Goal: Task Accomplishment & Management: Use online tool/utility

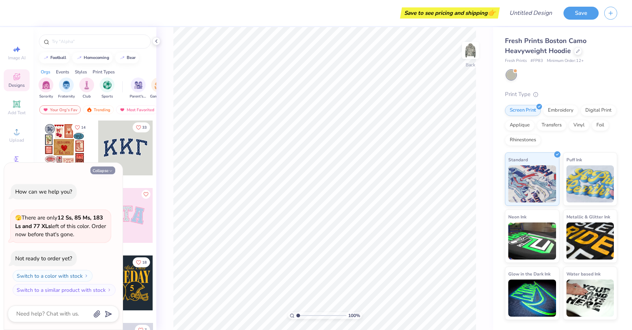
click at [101, 171] on button "Collapse" at bounding box center [102, 170] width 25 height 8
type textarea "x"
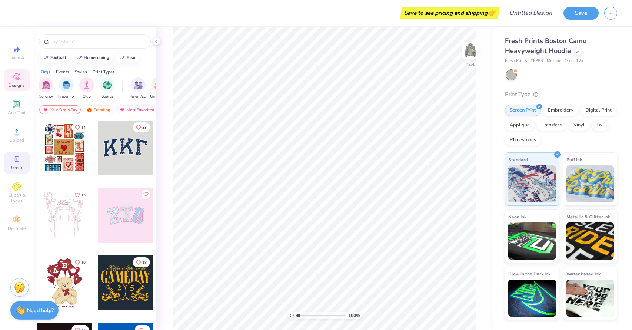
click at [13, 166] on span "Greek" at bounding box center [16, 167] width 11 height 6
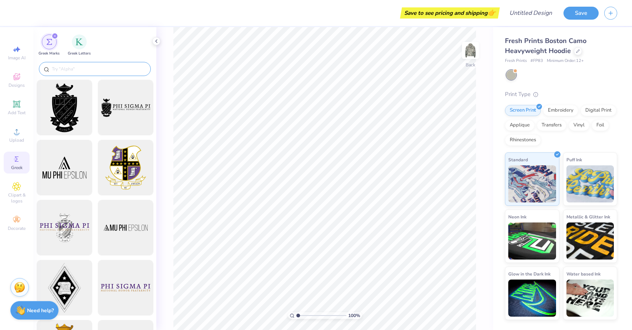
click at [73, 69] on input "text" at bounding box center [98, 68] width 95 height 7
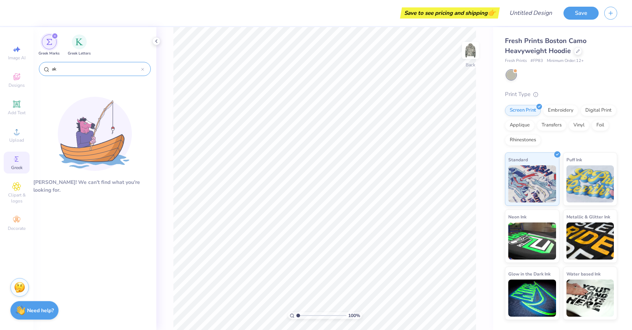
type input "a"
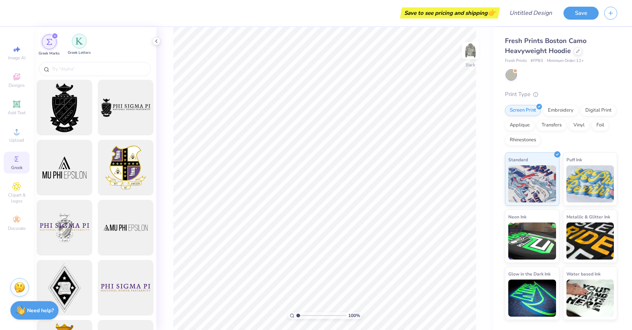
click at [82, 47] on div "filter for Greek Letters" at bounding box center [79, 41] width 15 height 15
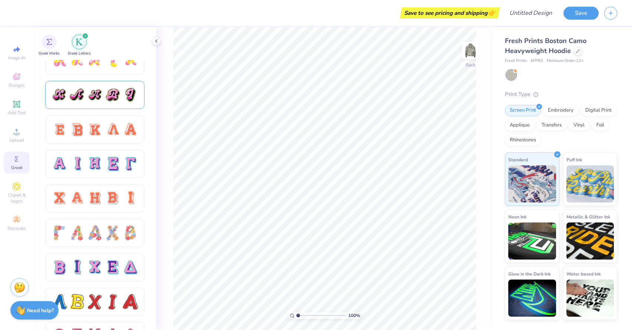
scroll to position [494, 0]
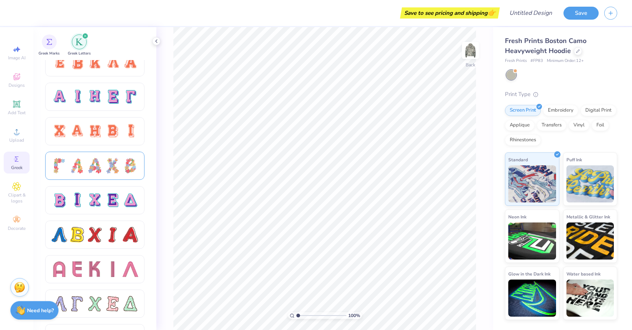
click at [84, 167] on div at bounding box center [77, 166] width 16 height 16
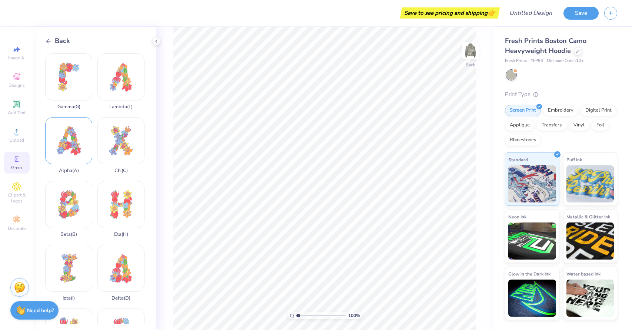
click at [70, 148] on div "Alpha ( A )" at bounding box center [68, 145] width 47 height 56
click at [16, 80] on icon at bounding box center [16, 76] width 7 height 7
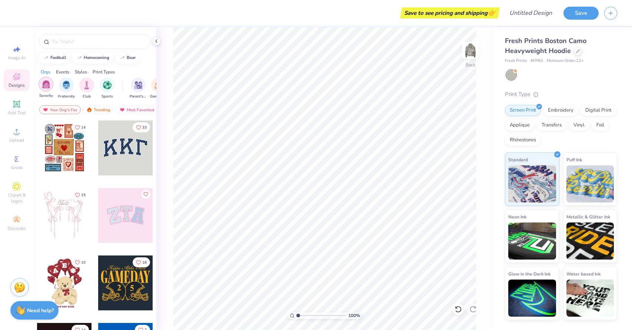
click at [44, 87] on img "filter for Sorority" at bounding box center [46, 84] width 9 height 9
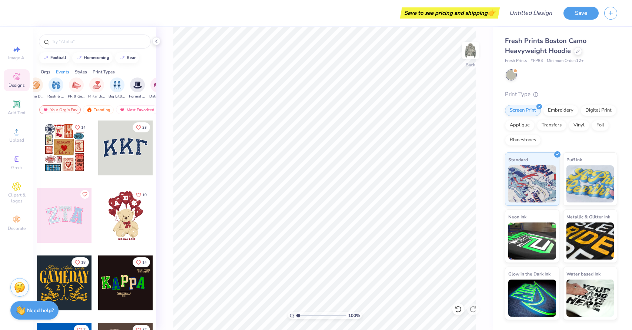
scroll to position [0, 124]
click at [137, 84] on img "filter for Formal & Semi" at bounding box center [136, 84] width 9 height 9
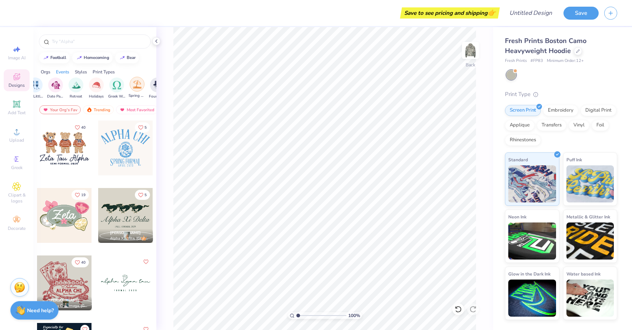
scroll to position [0, 227]
click at [117, 86] on img "filter for Greek Week" at bounding box center [115, 85] width 9 height 9
click at [135, 87] on img "filter for Spring Break" at bounding box center [135, 84] width 9 height 9
click at [52, 284] on div at bounding box center [64, 282] width 55 height 55
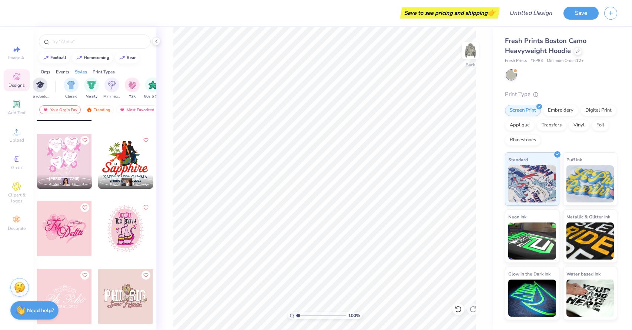
scroll to position [1683, 0]
